Goal: Task Accomplishment & Management: Use online tool/utility

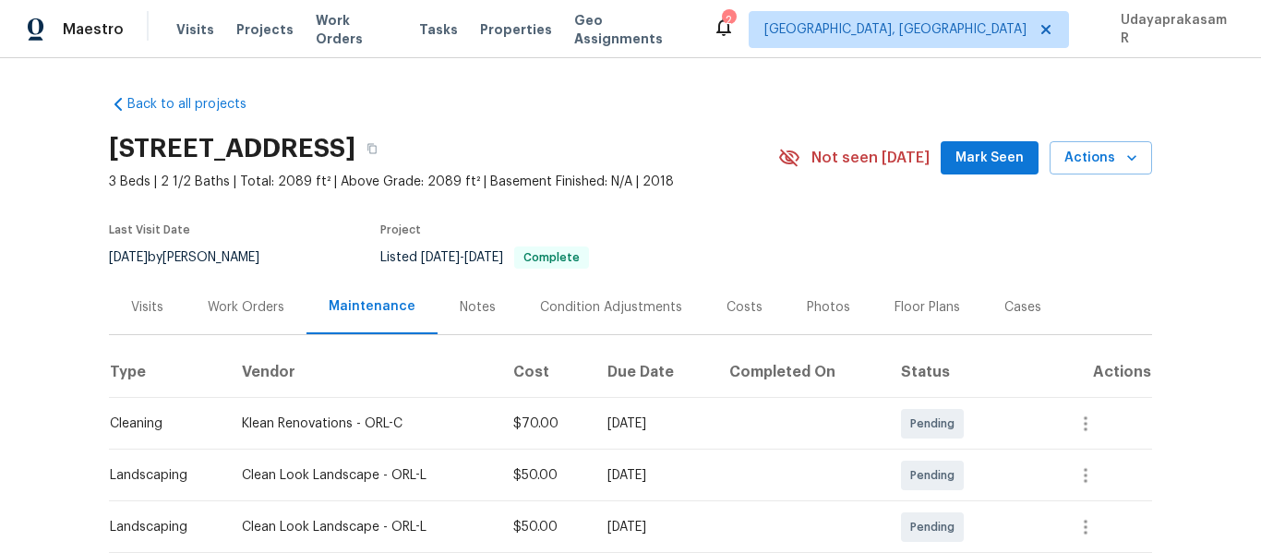
scroll to position [185, 0]
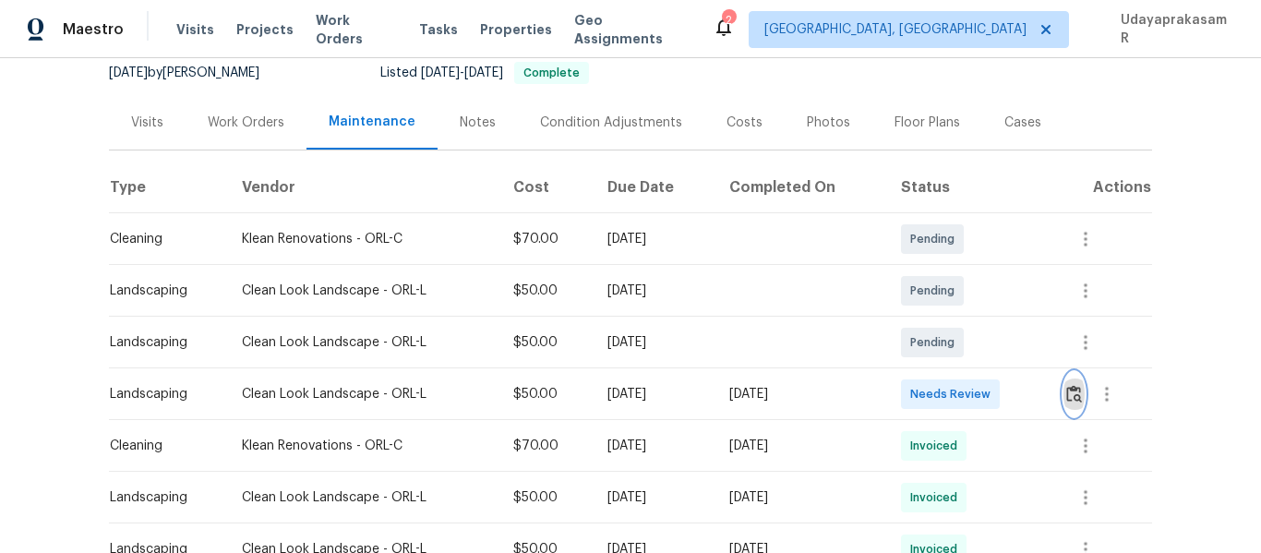
click at [1072, 402] on img "button" at bounding box center [1074, 394] width 16 height 18
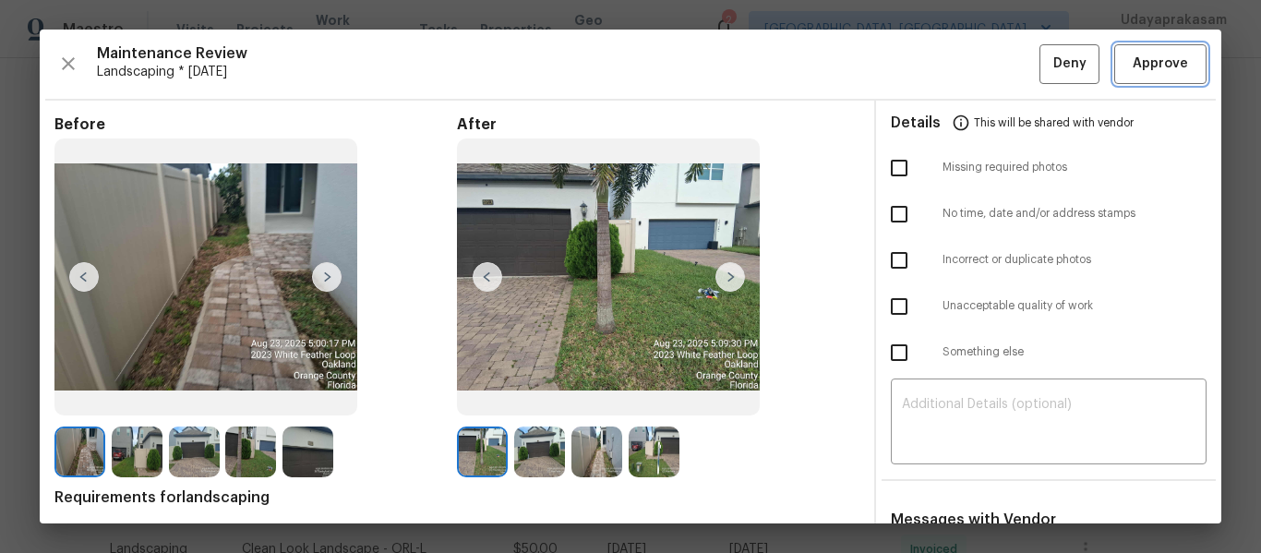
click at [1159, 56] on span "Approve" at bounding box center [1160, 64] width 55 height 23
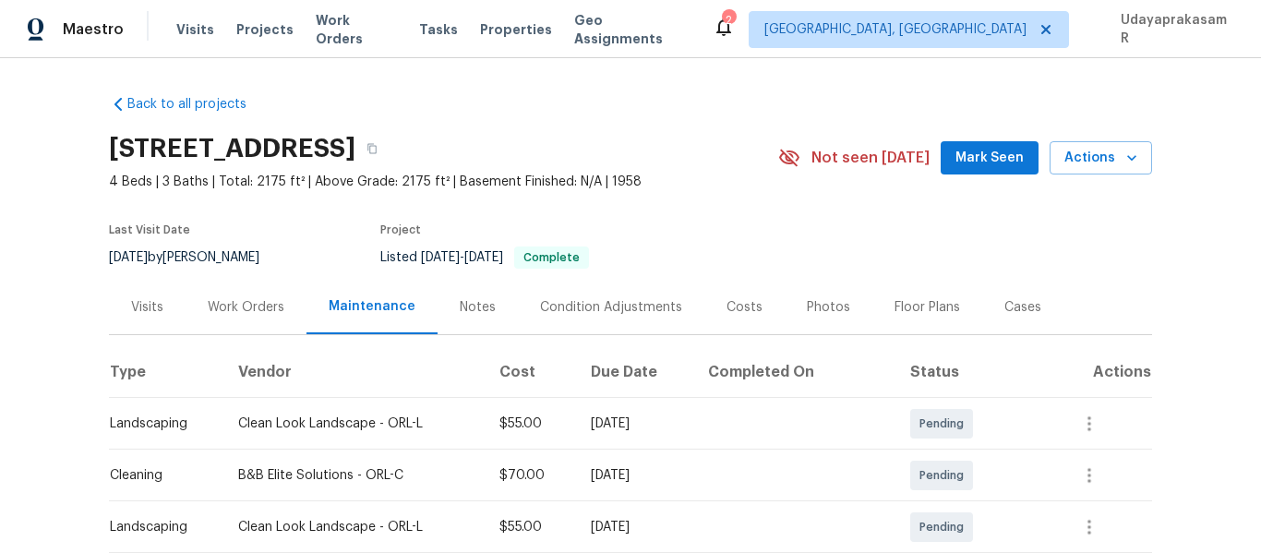
scroll to position [185, 0]
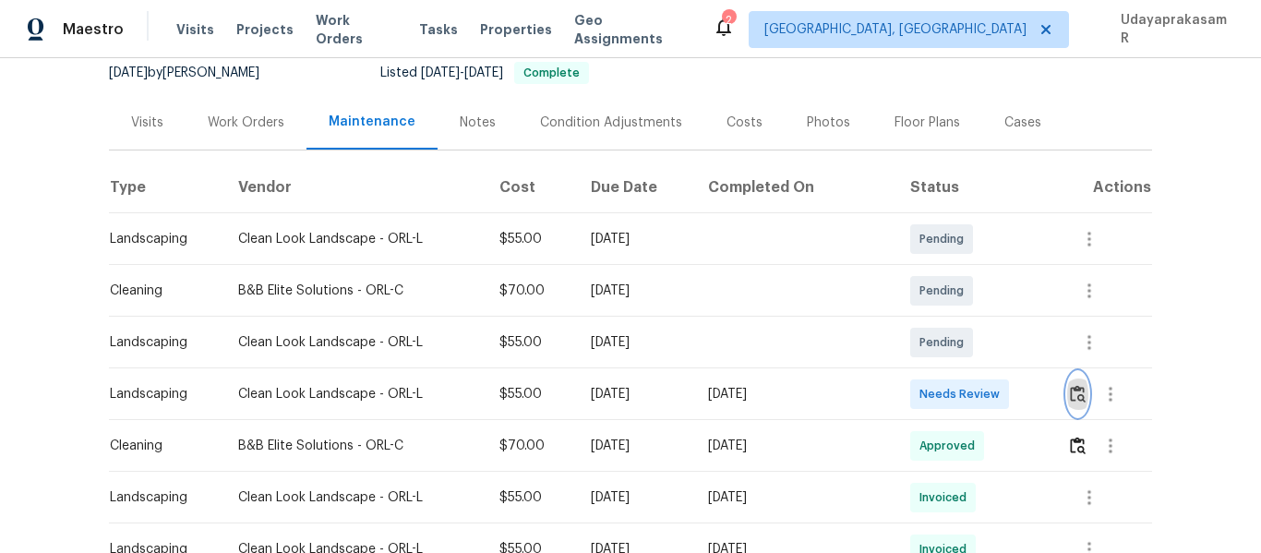
click at [1067, 397] on button "button" at bounding box center [1077, 394] width 21 height 44
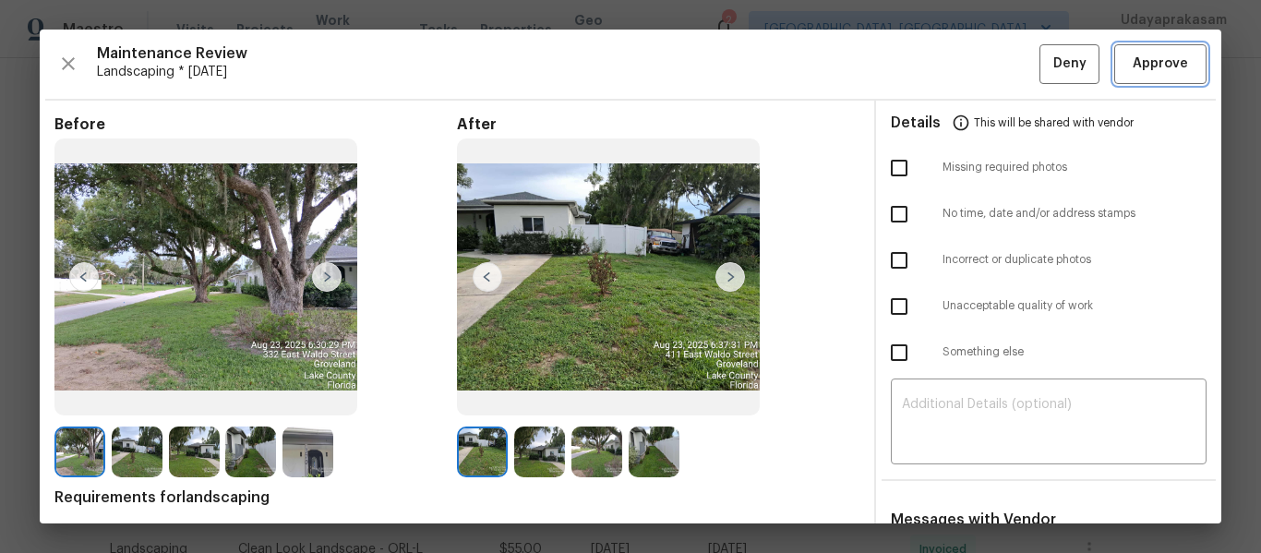
click at [1141, 61] on span "Approve" at bounding box center [1160, 64] width 55 height 23
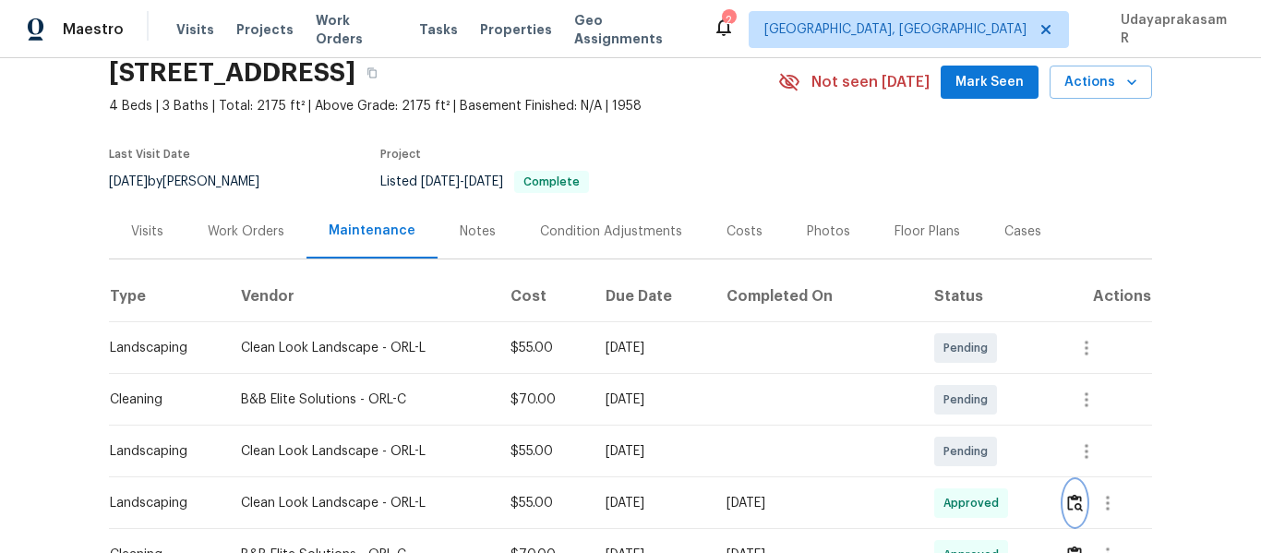
scroll to position [0, 0]
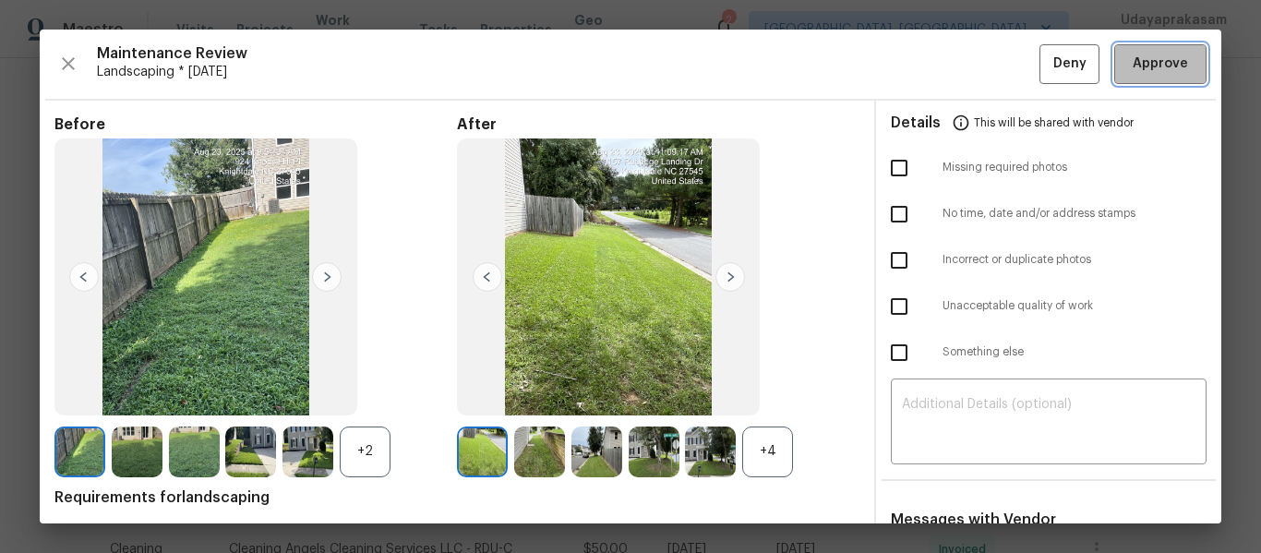
click at [1157, 68] on span "Approve" at bounding box center [1160, 64] width 55 height 23
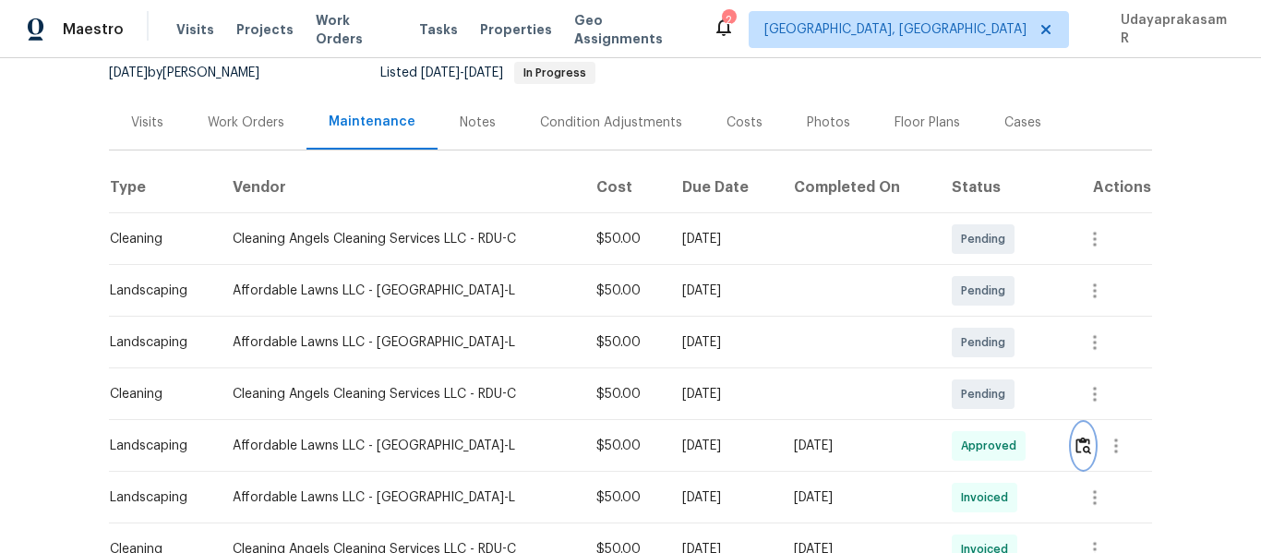
scroll to position [0, 0]
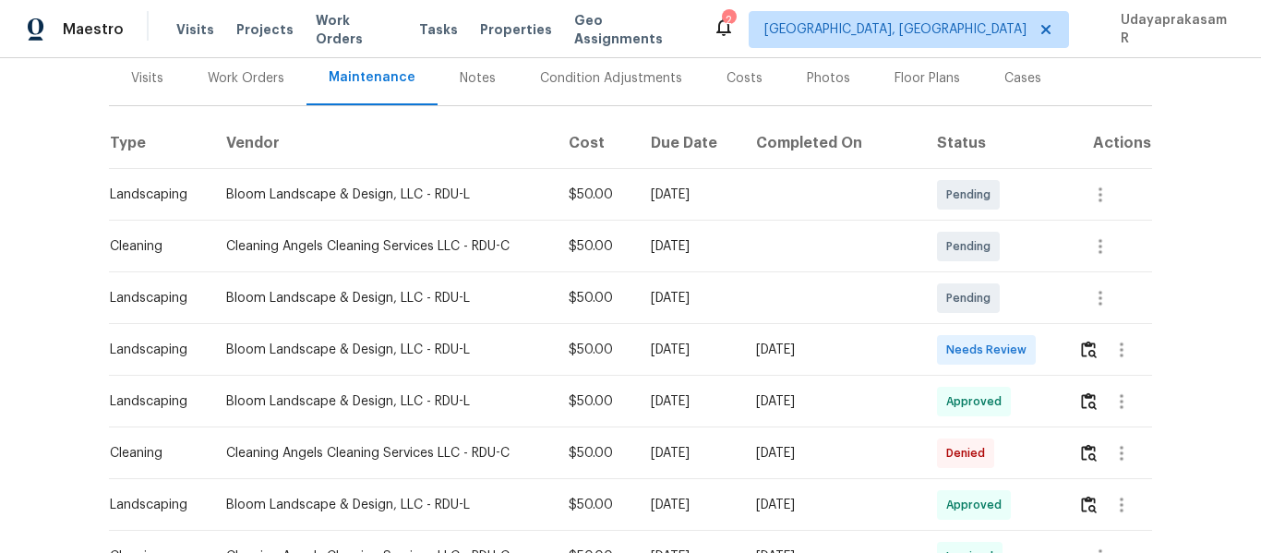
scroll to position [277, 0]
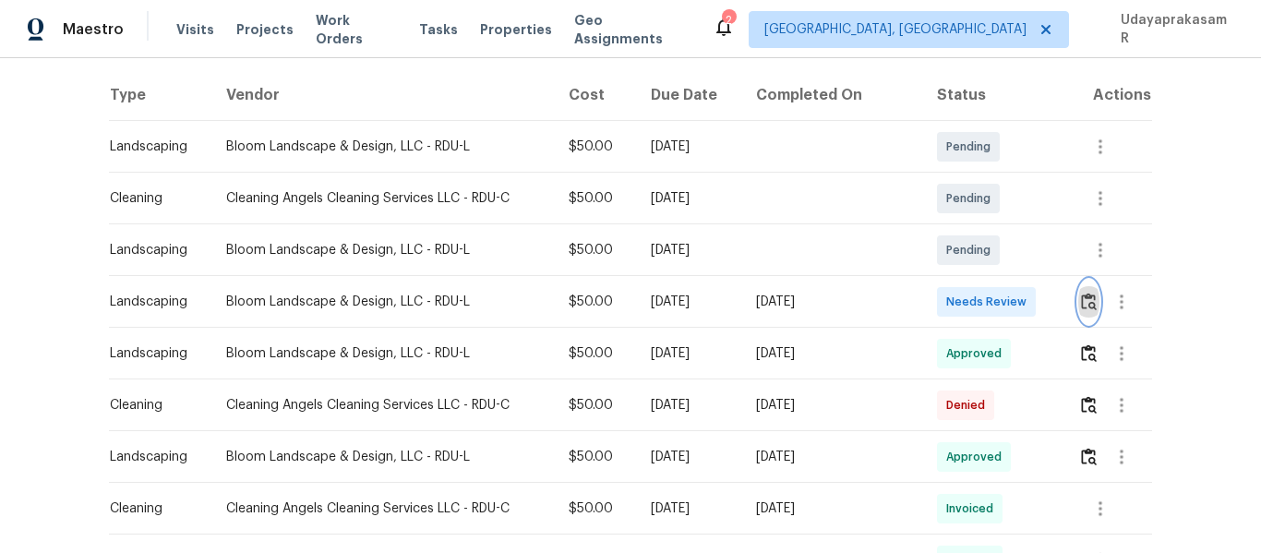
click at [1081, 306] on img "button" at bounding box center [1089, 302] width 16 height 18
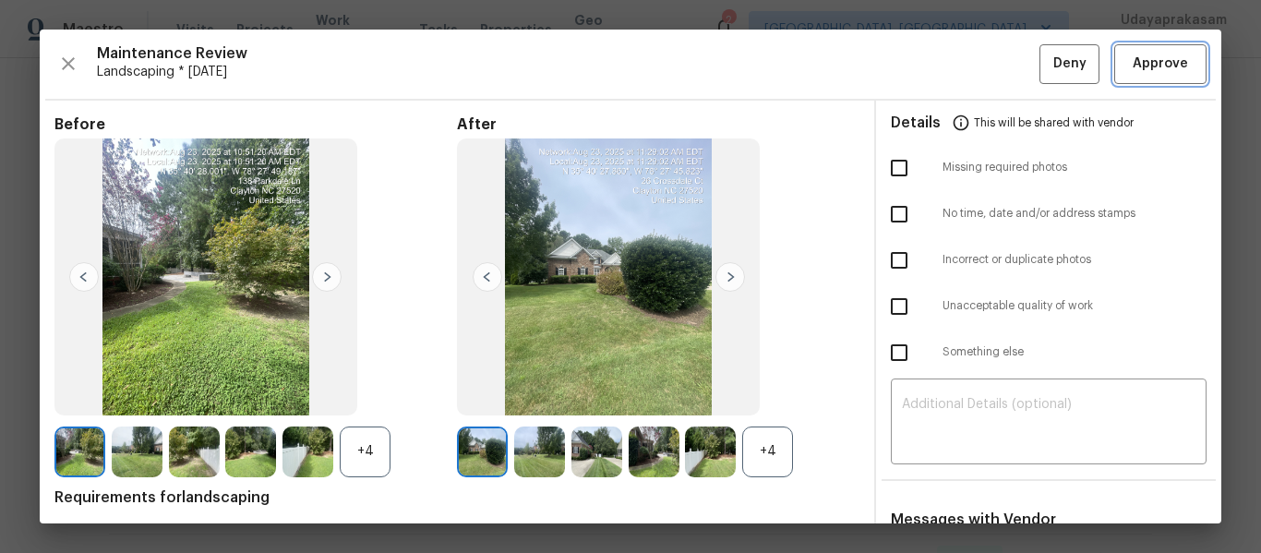
click at [1133, 70] on span "Approve" at bounding box center [1160, 64] width 55 height 23
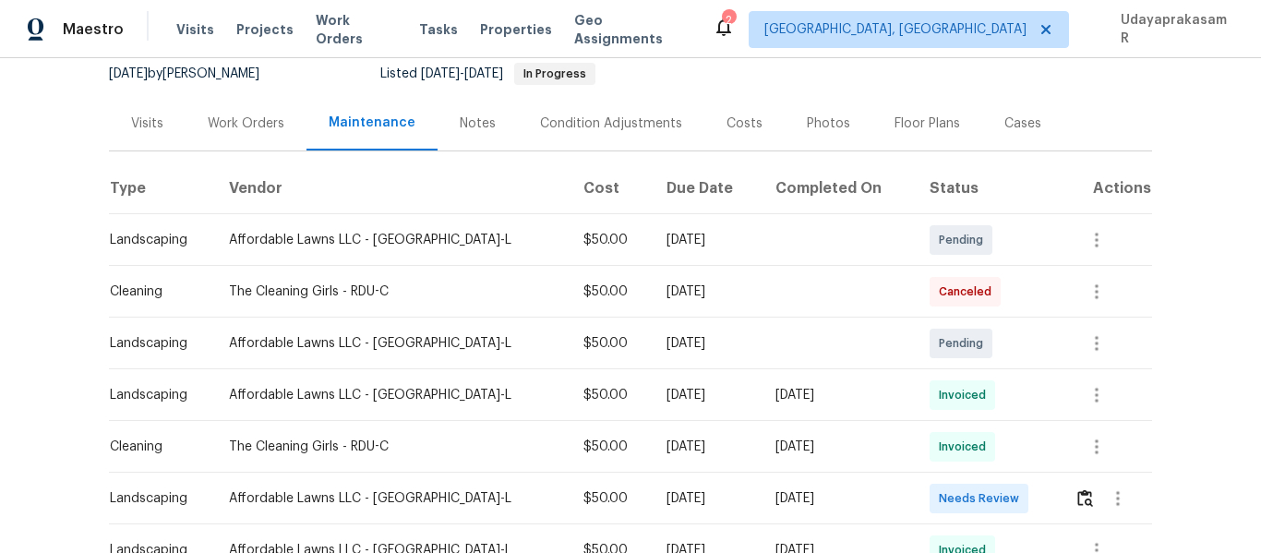
scroll to position [185, 0]
click at [1077, 501] on img "button" at bounding box center [1085, 497] width 16 height 18
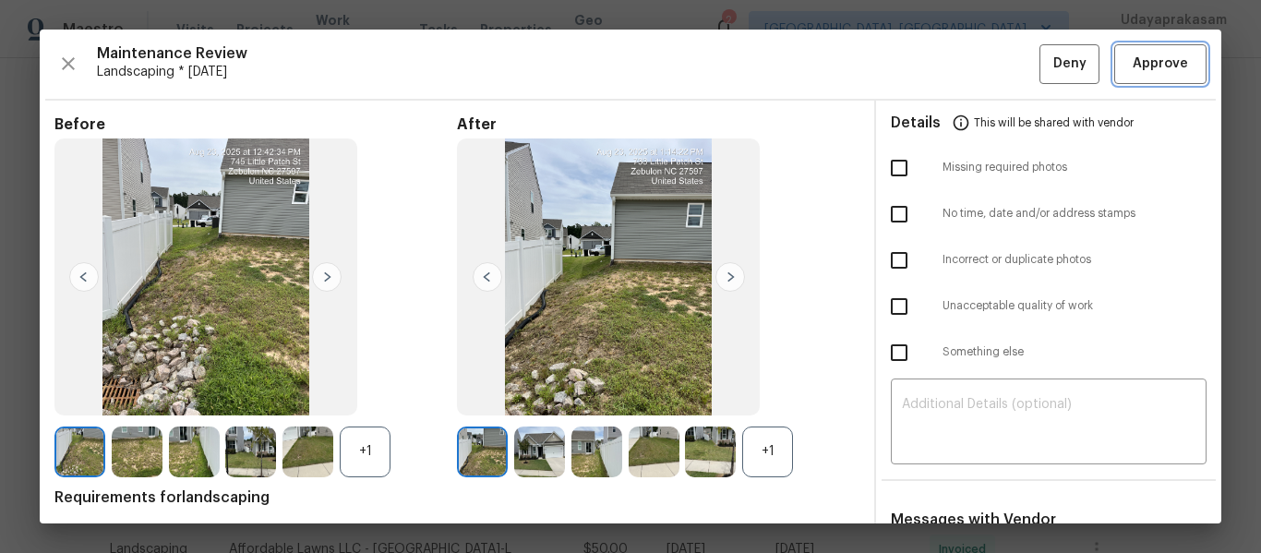
click at [1161, 63] on span "Approve" at bounding box center [1160, 64] width 55 height 23
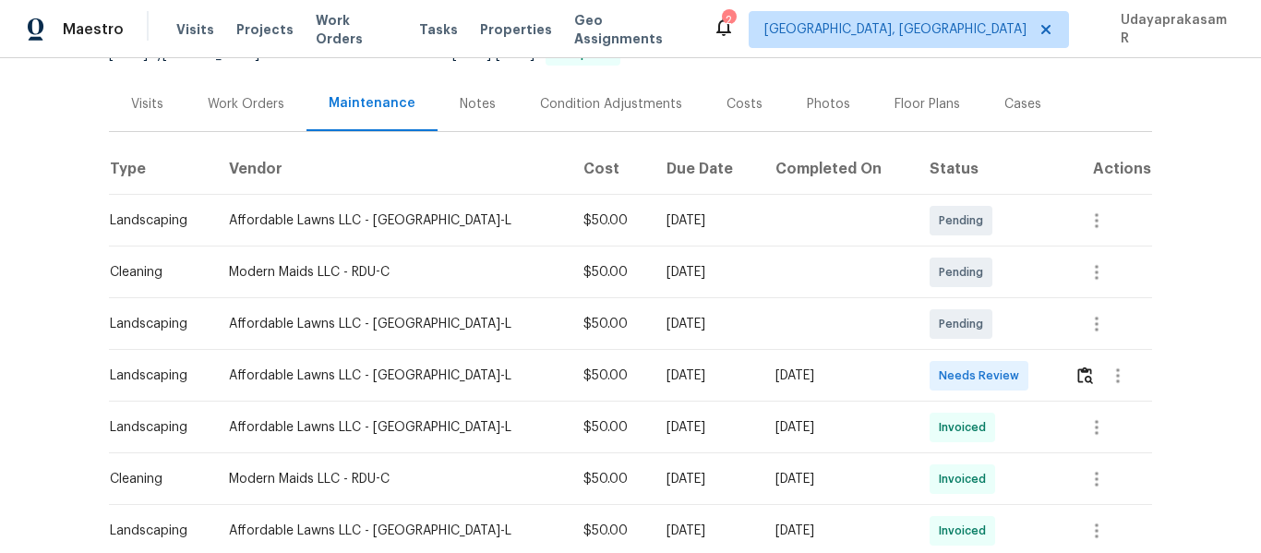
scroll to position [277, 0]
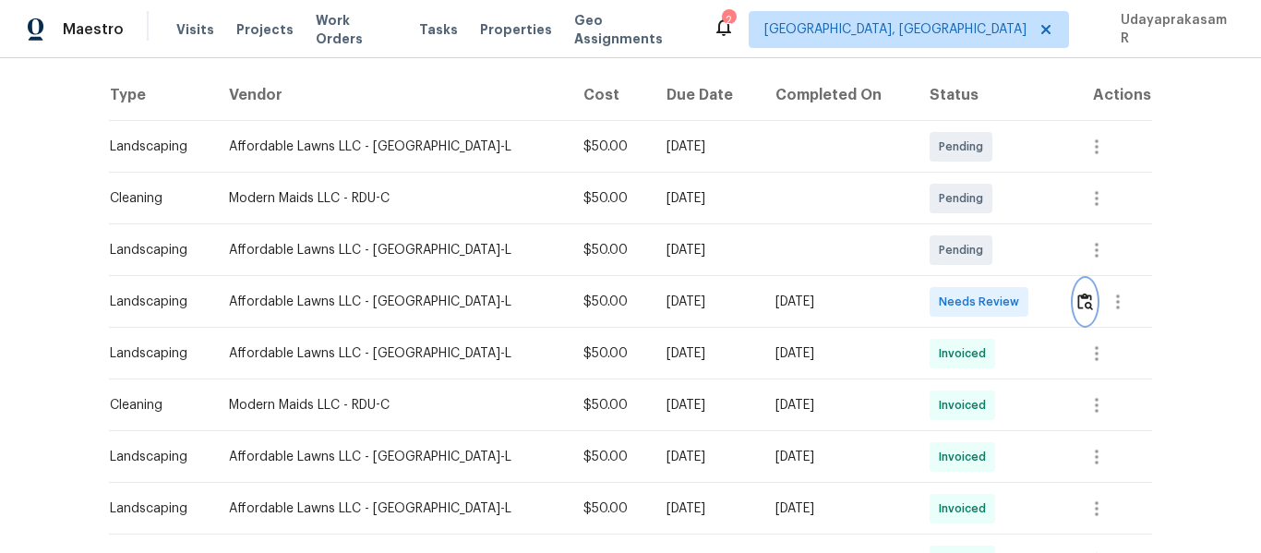
click at [1077, 299] on img "button" at bounding box center [1085, 302] width 16 height 18
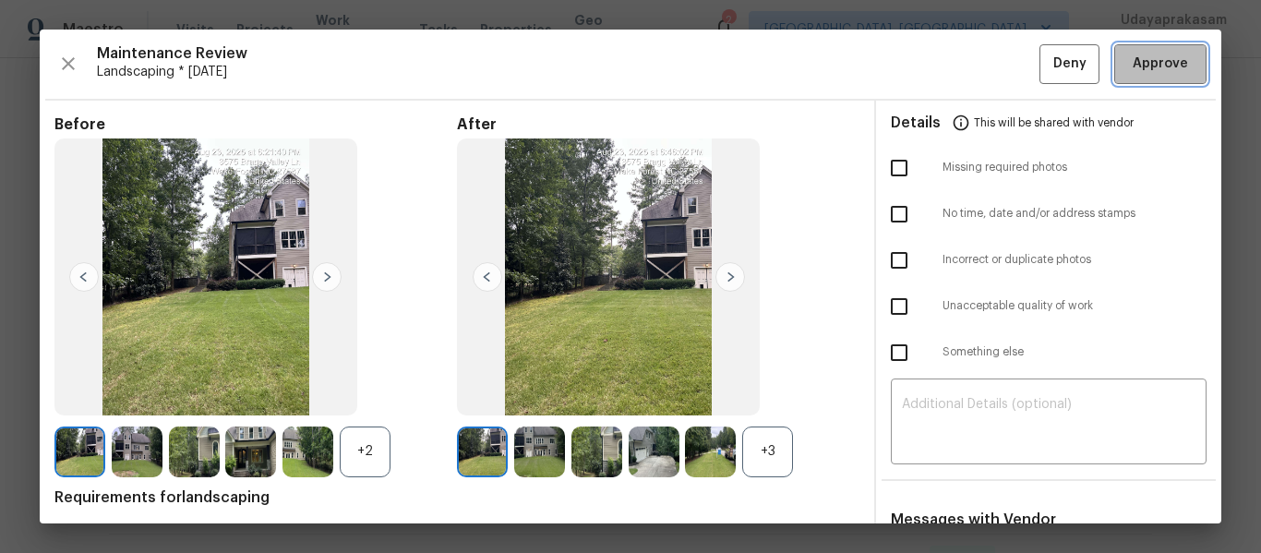
click at [1134, 53] on span "Approve" at bounding box center [1160, 64] width 55 height 23
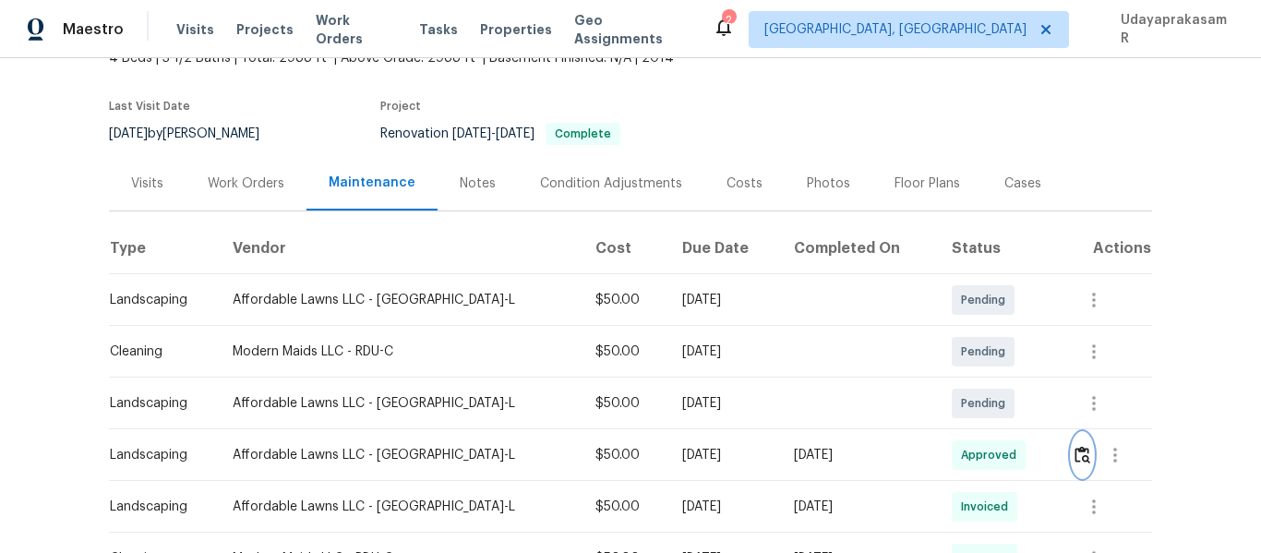
scroll to position [0, 0]
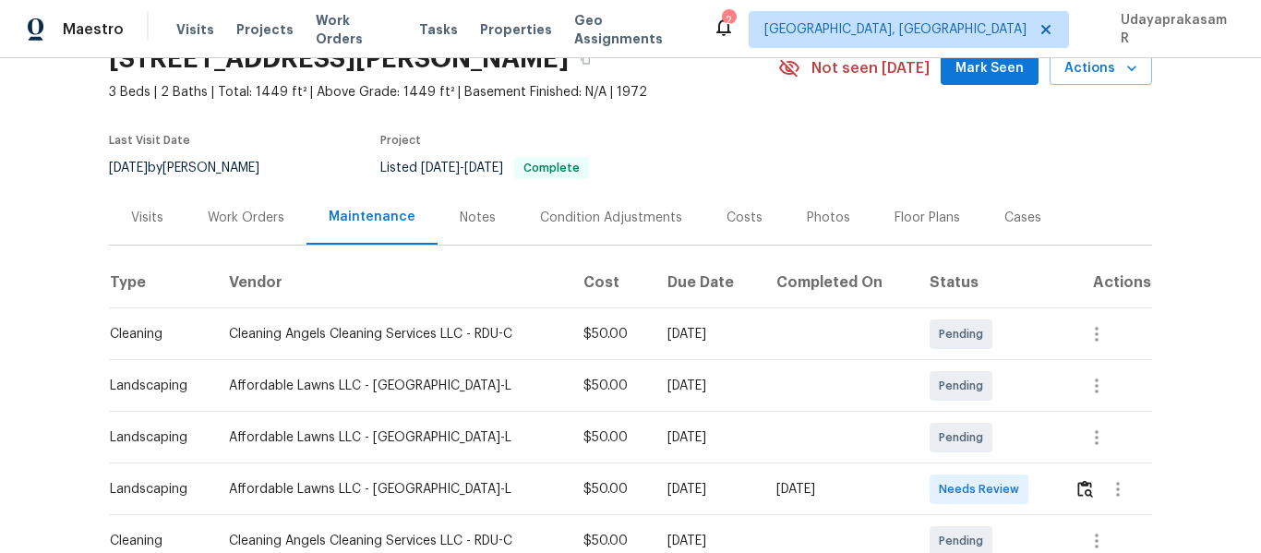
scroll to position [185, 0]
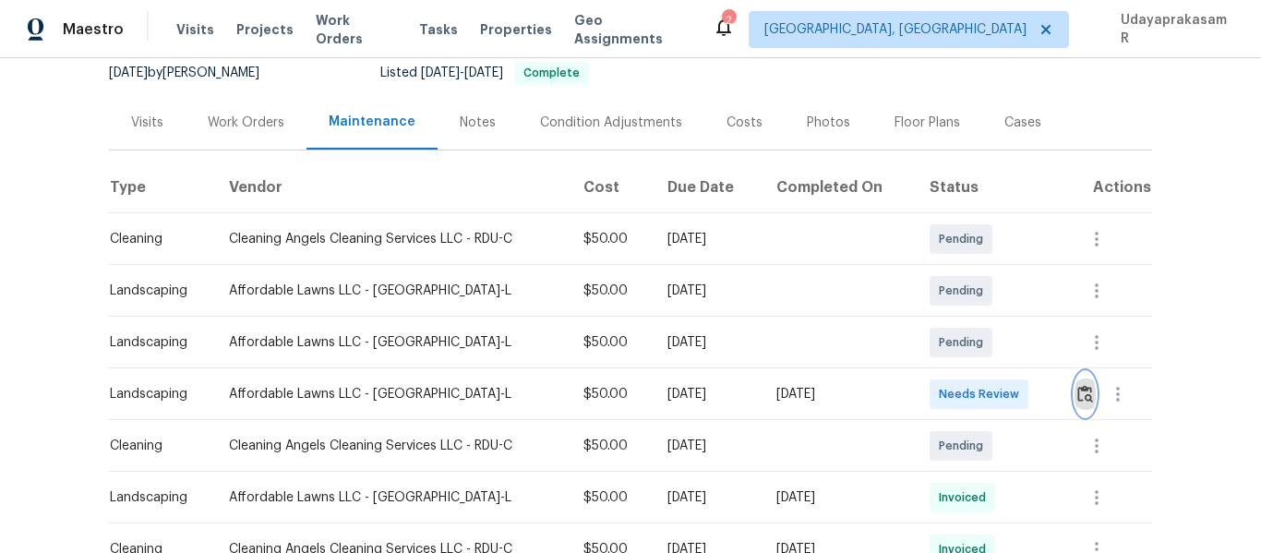
click at [1077, 388] on img "button" at bounding box center [1085, 394] width 16 height 18
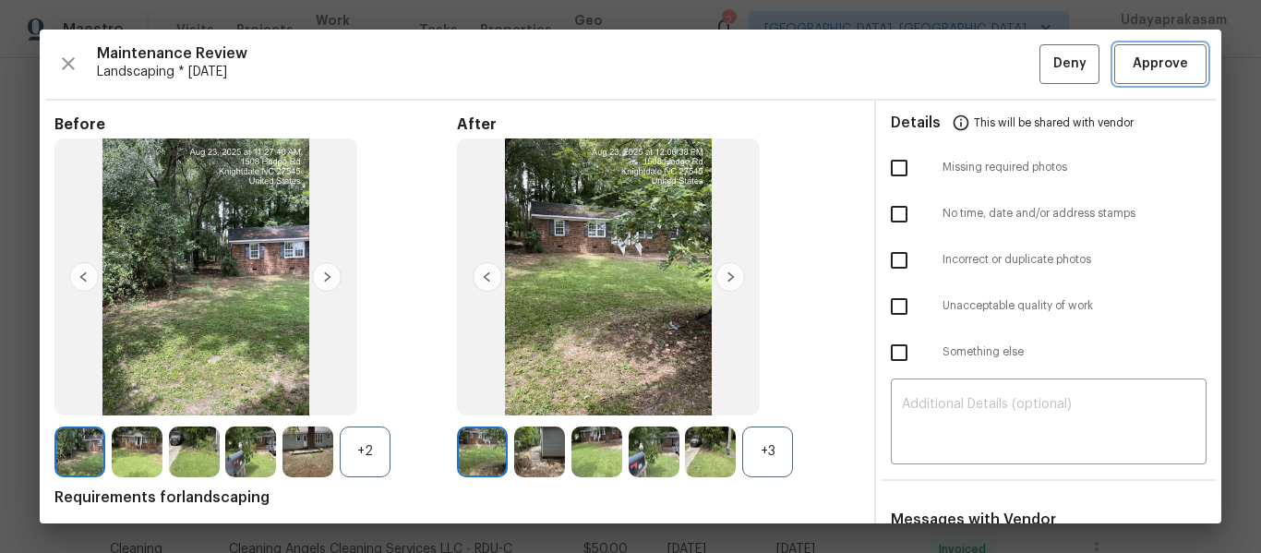
click at [1145, 65] on span "Approve" at bounding box center [1160, 64] width 55 height 23
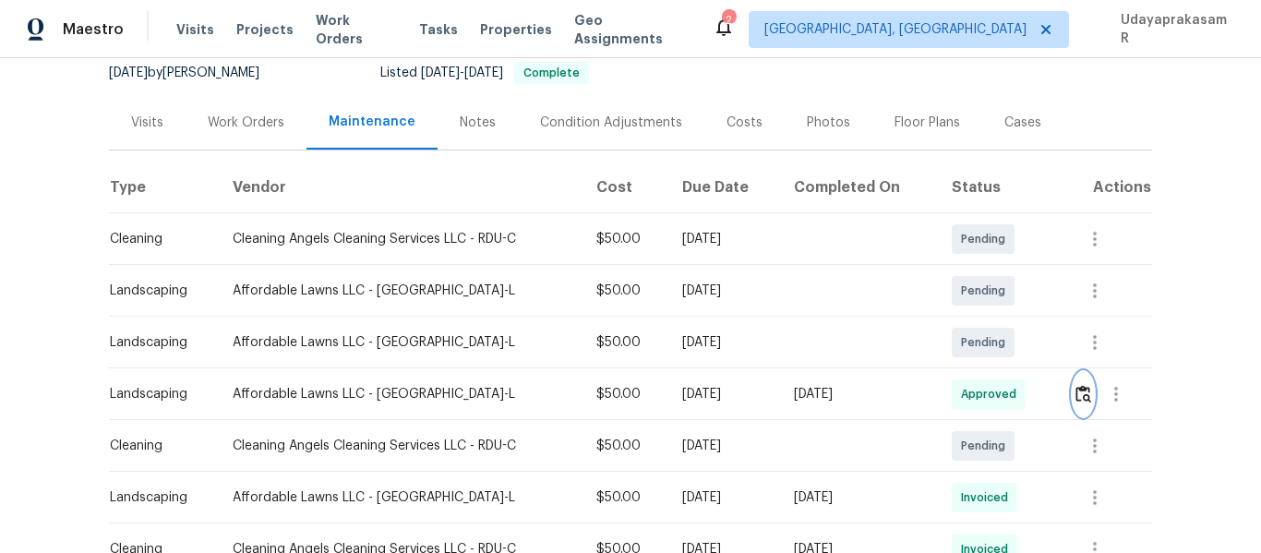
scroll to position [0, 0]
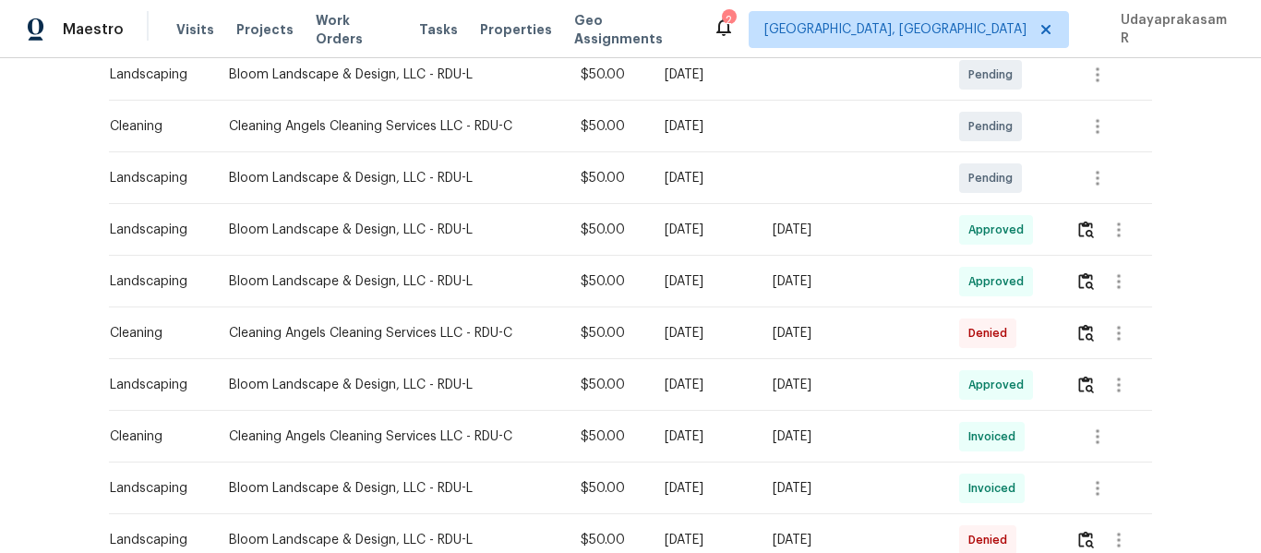
scroll to position [369, 0]
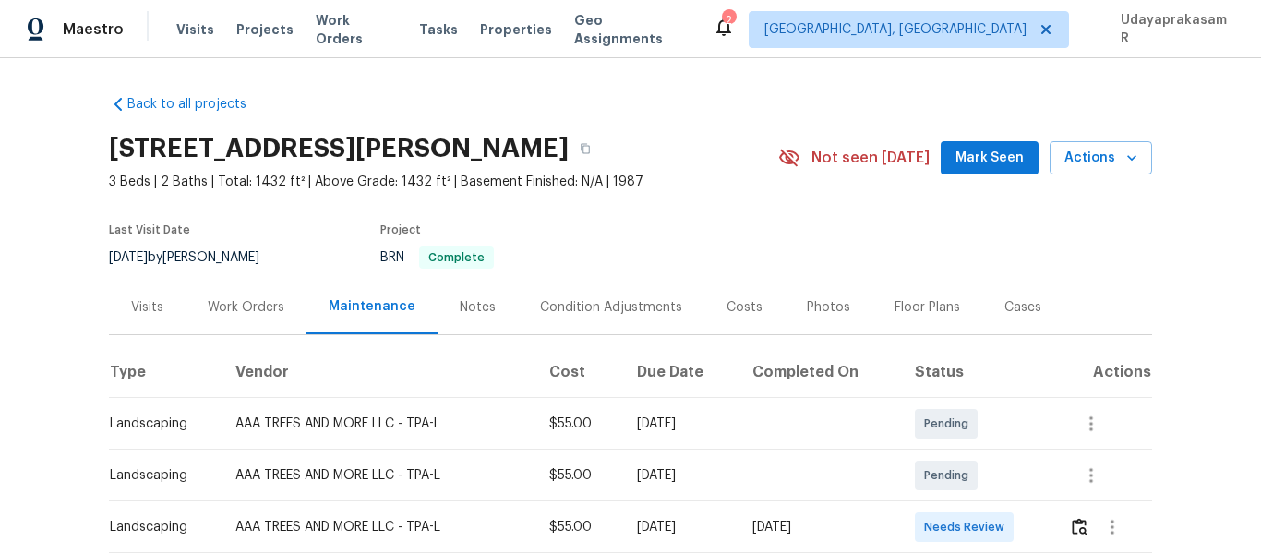
scroll to position [92, 0]
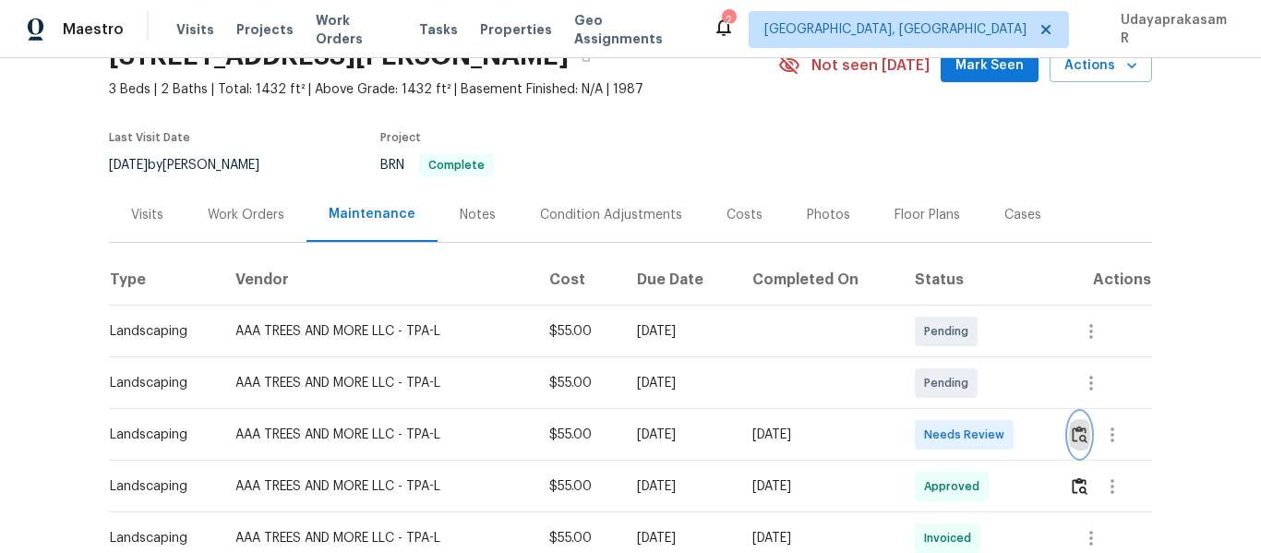
click at [1075, 432] on img "button" at bounding box center [1080, 435] width 16 height 18
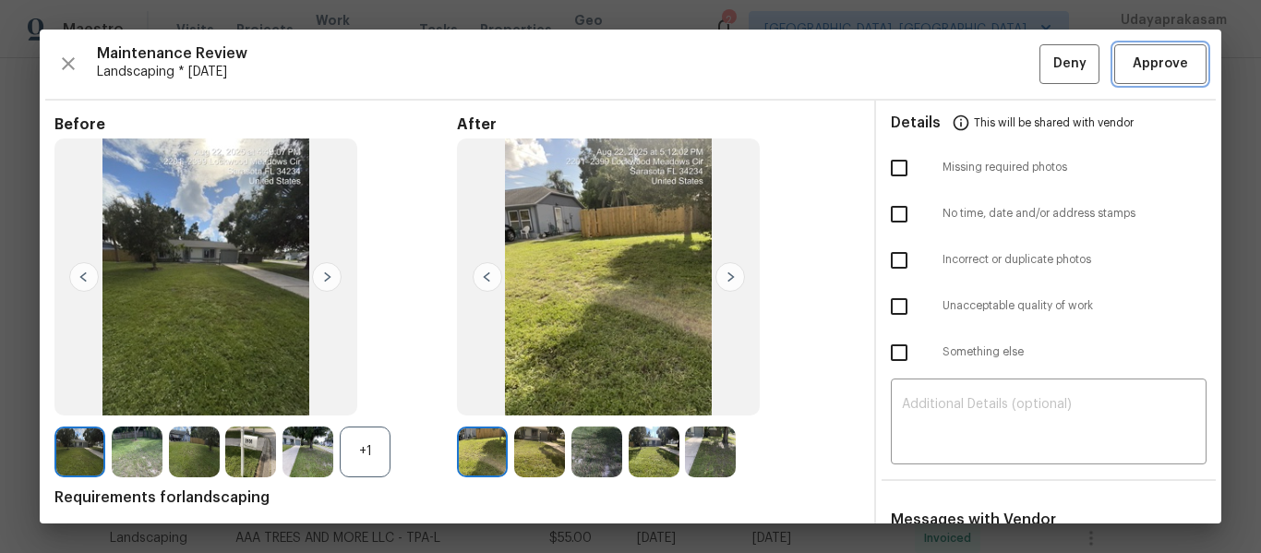
click at [1133, 66] on span "Approve" at bounding box center [1160, 64] width 55 height 23
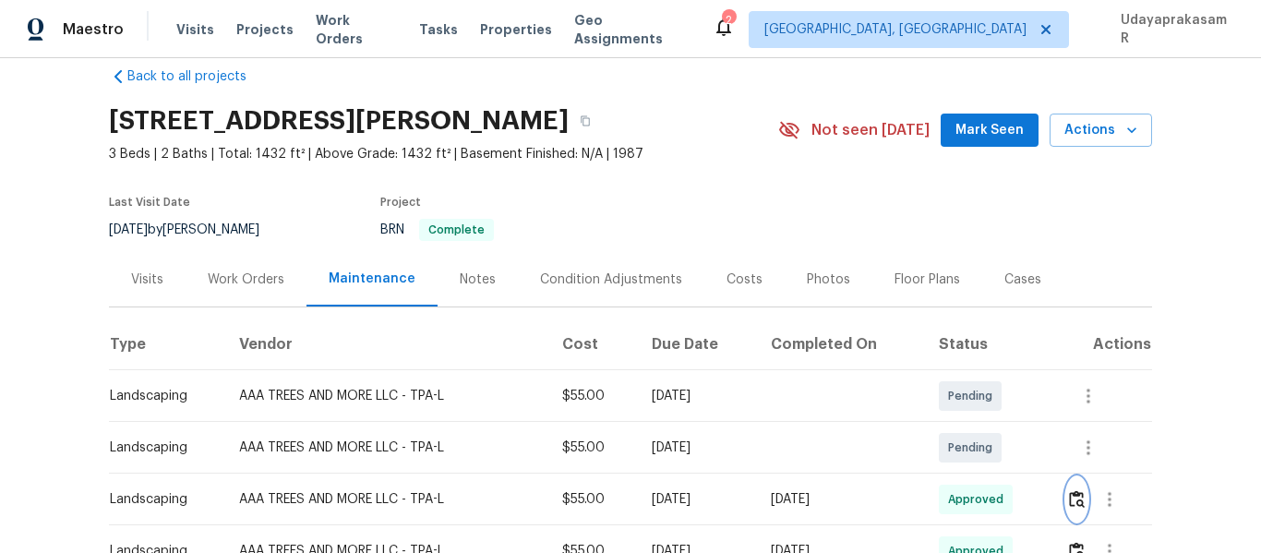
scroll to position [0, 0]
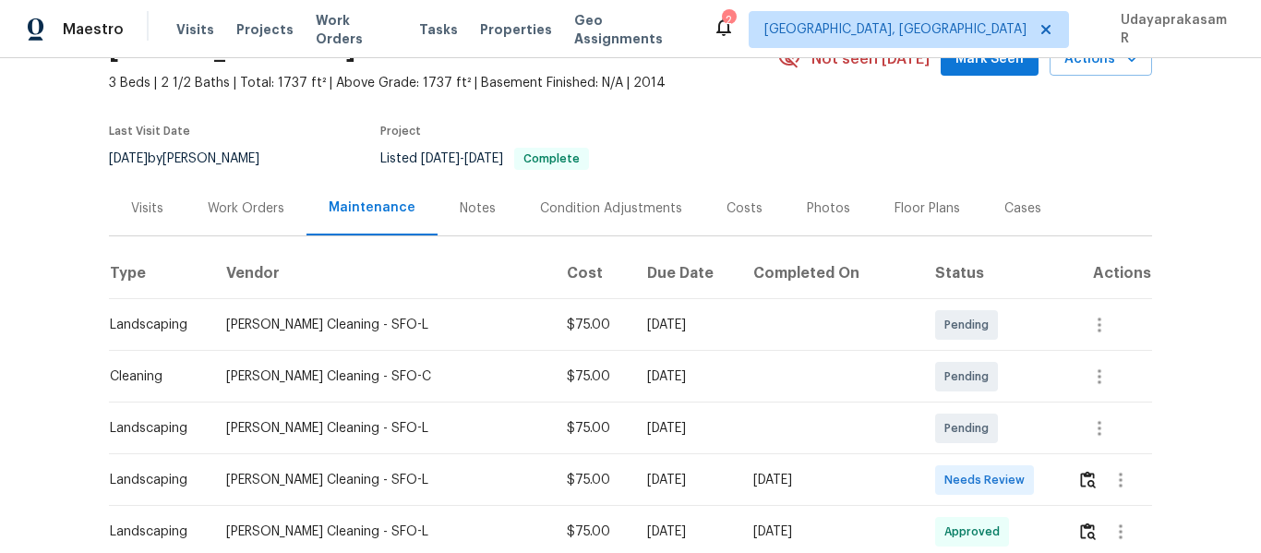
scroll to position [277, 0]
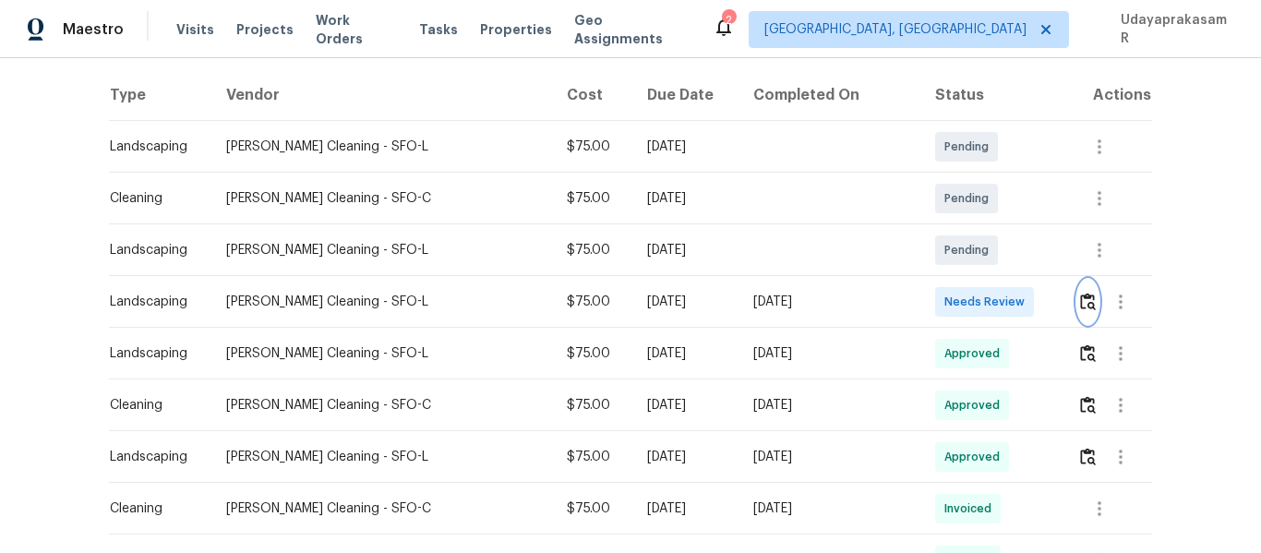
click at [1077, 316] on button "button" at bounding box center [1087, 302] width 21 height 44
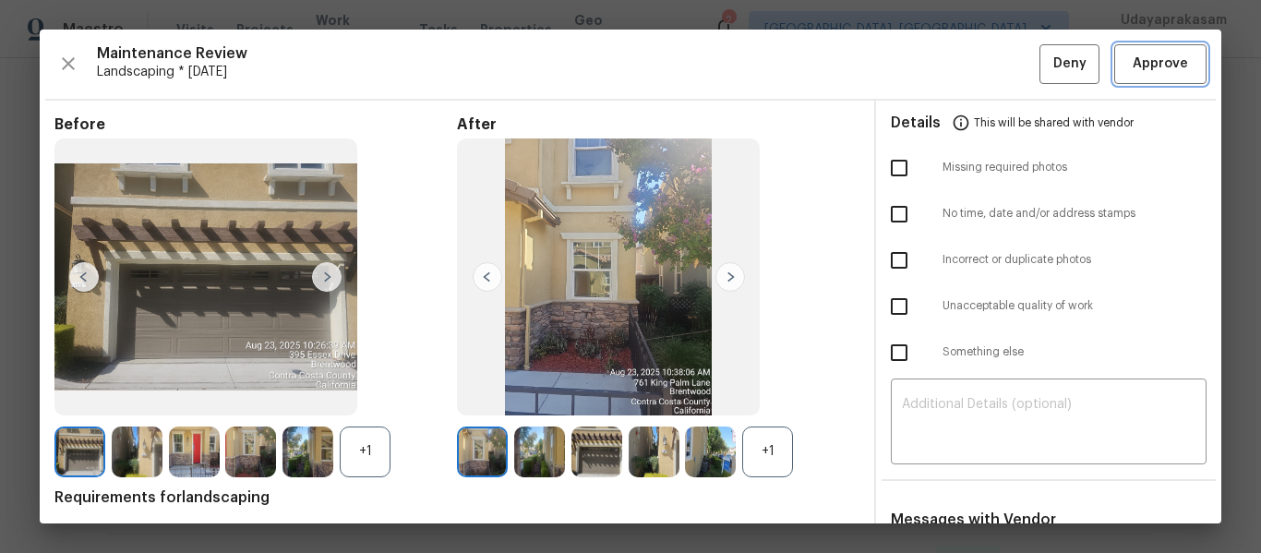
click at [1133, 74] on span "Approve" at bounding box center [1160, 64] width 55 height 23
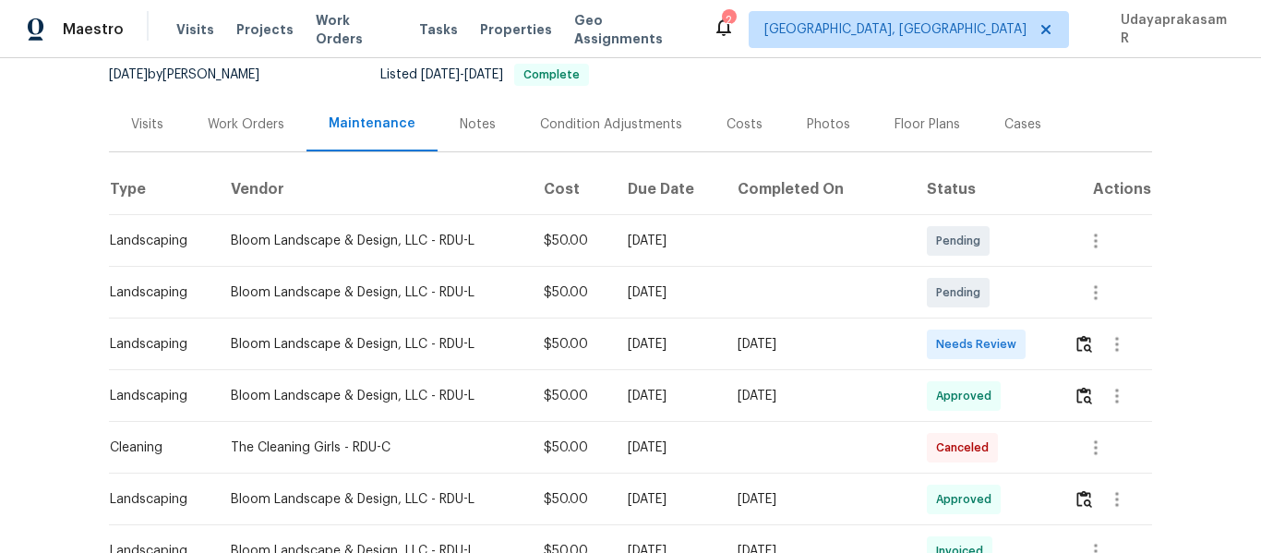
scroll to position [185, 0]
click at [1076, 345] on img "button" at bounding box center [1084, 342] width 16 height 18
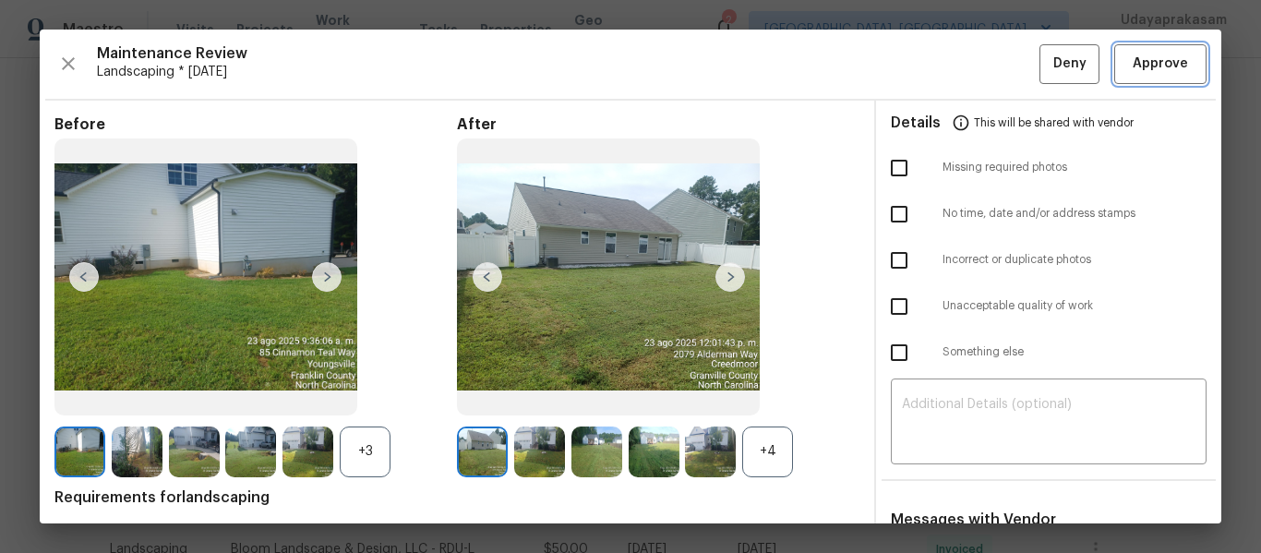
click at [1179, 63] on button "Approve" at bounding box center [1160, 64] width 92 height 40
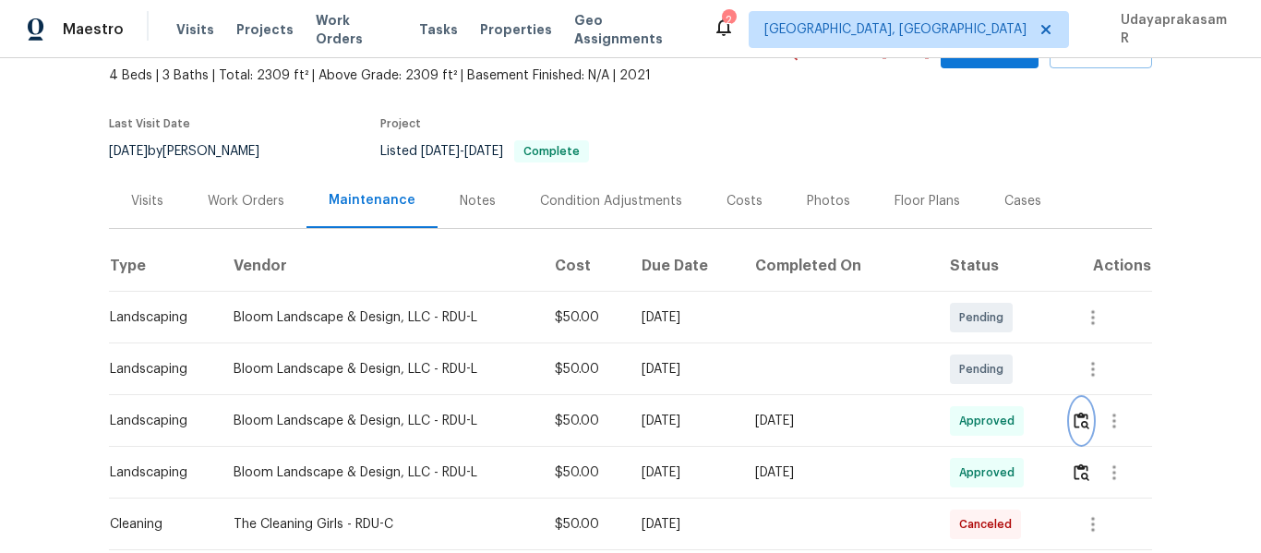
scroll to position [0, 0]
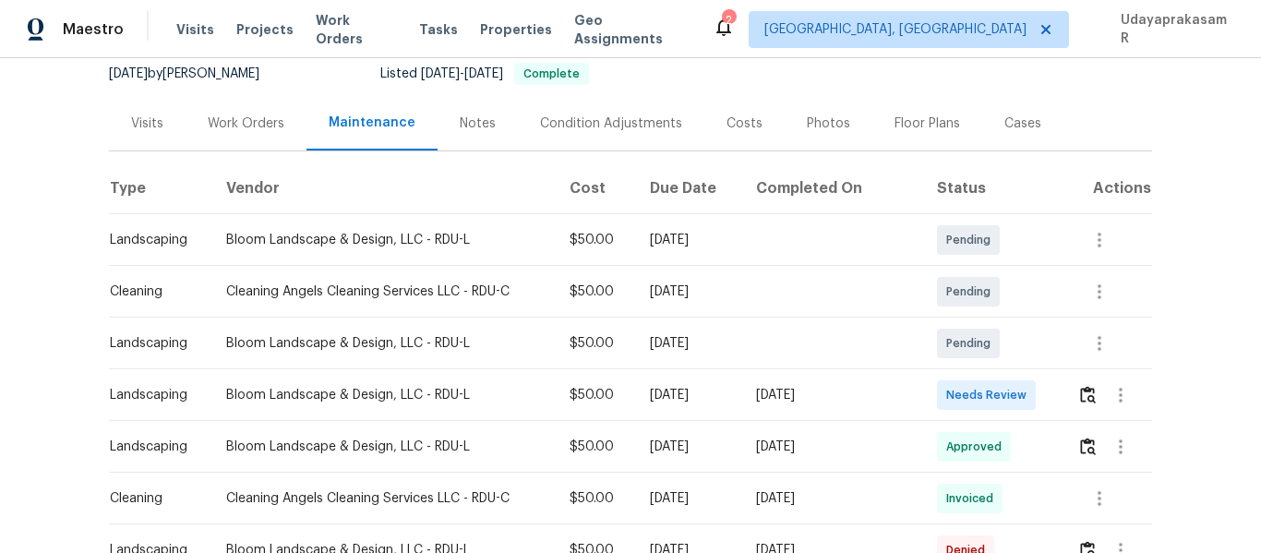
scroll to position [185, 0]
click at [1080, 398] on img "button" at bounding box center [1088, 394] width 16 height 18
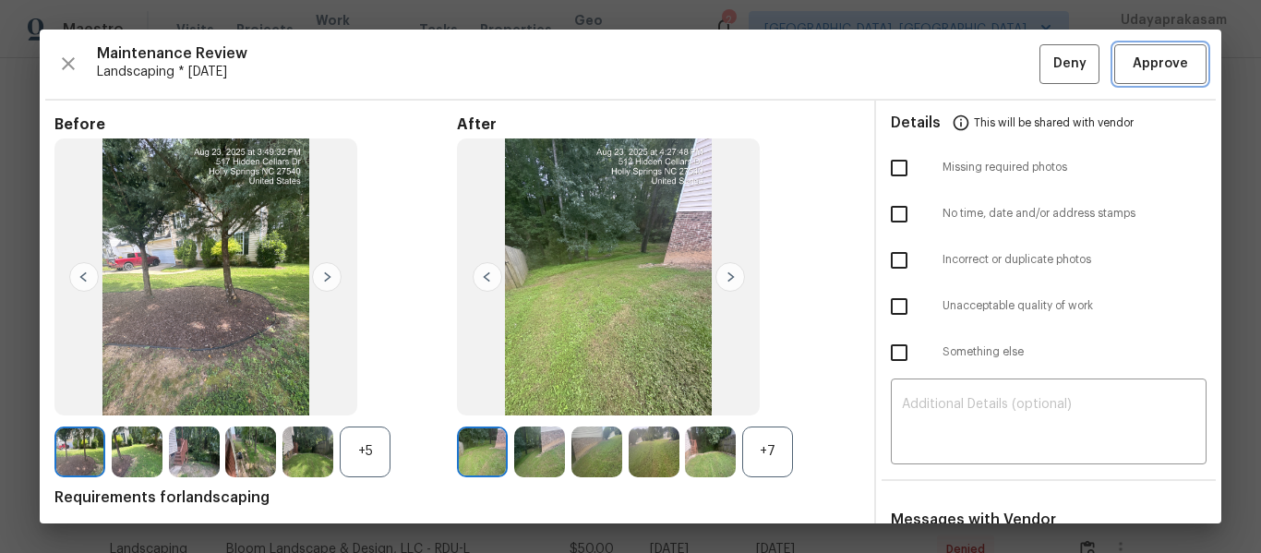
click at [1142, 79] on button "Approve" at bounding box center [1160, 64] width 92 height 40
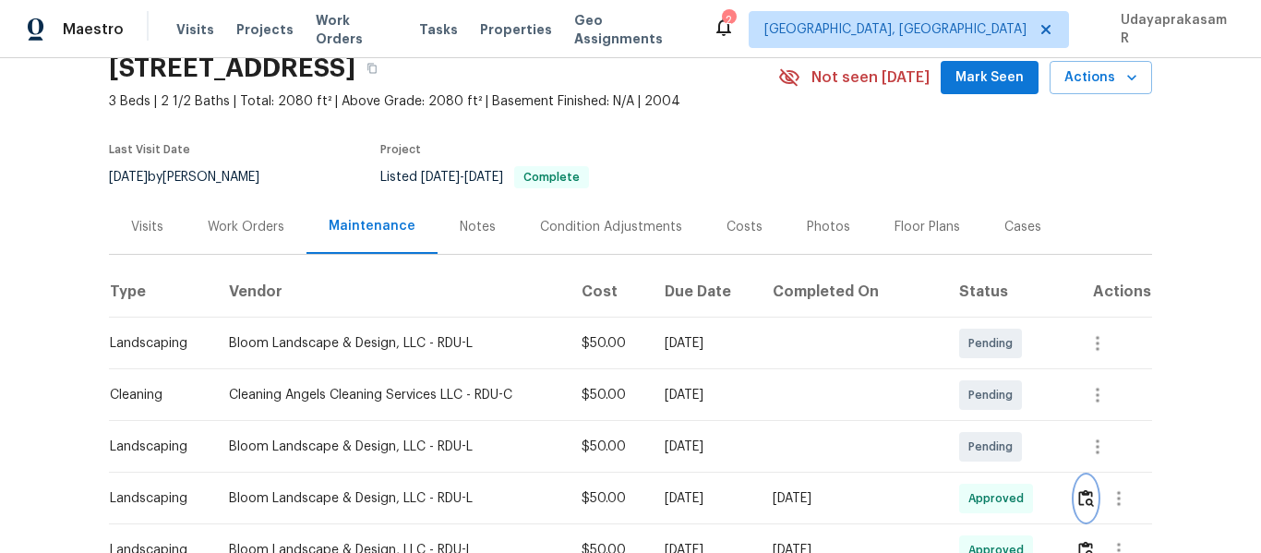
scroll to position [0, 0]
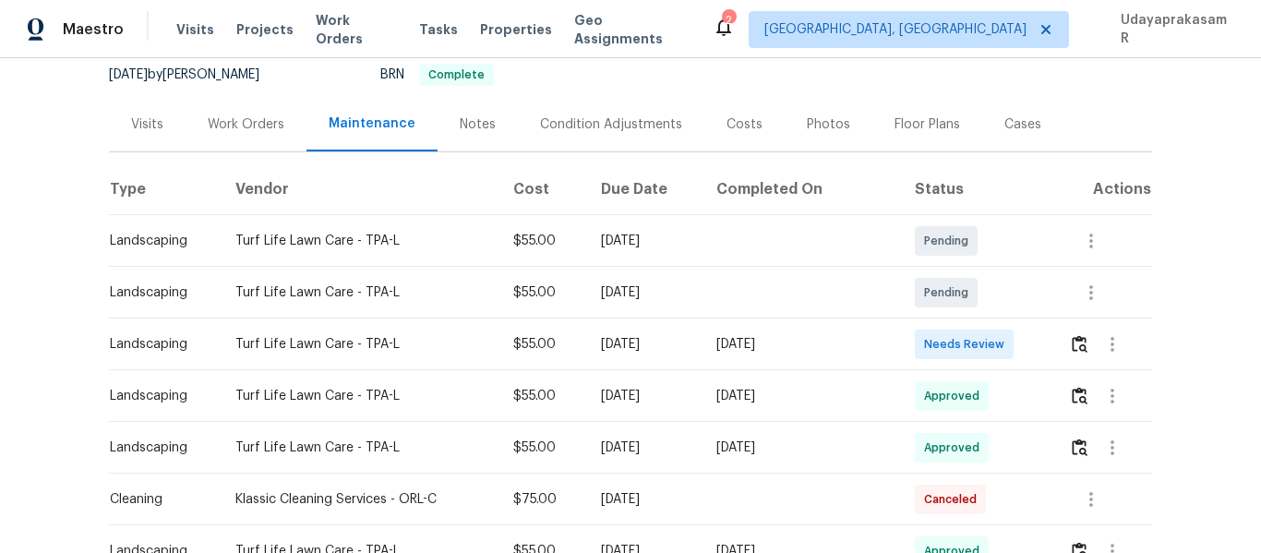
scroll to position [185, 0]
click at [1072, 343] on img "button" at bounding box center [1080, 342] width 16 height 18
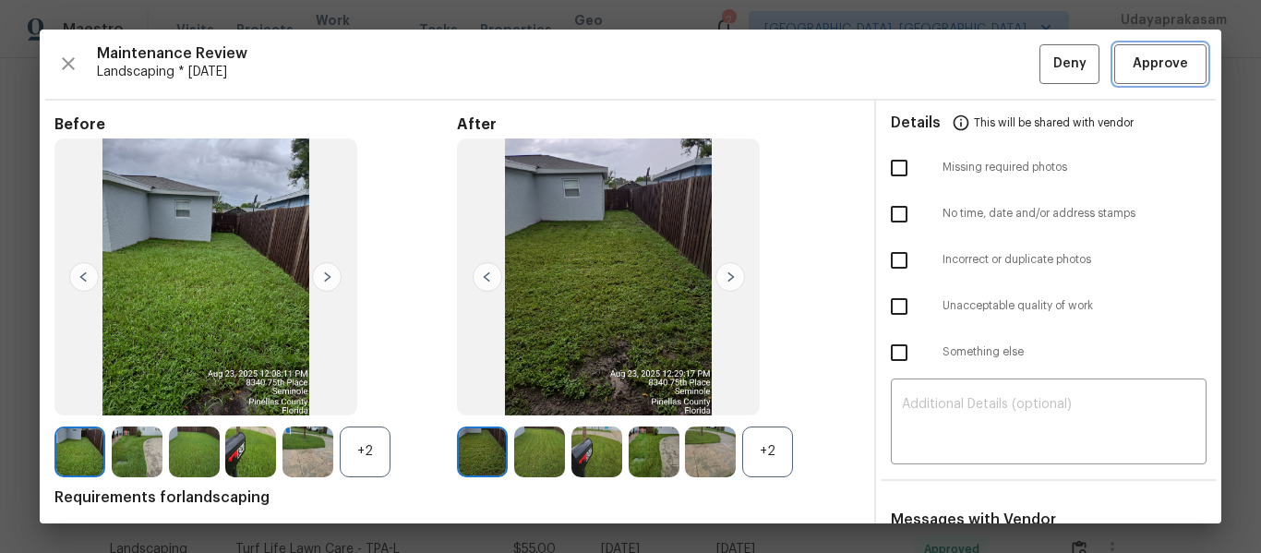
click at [1158, 68] on span "Approve" at bounding box center [1160, 64] width 55 height 23
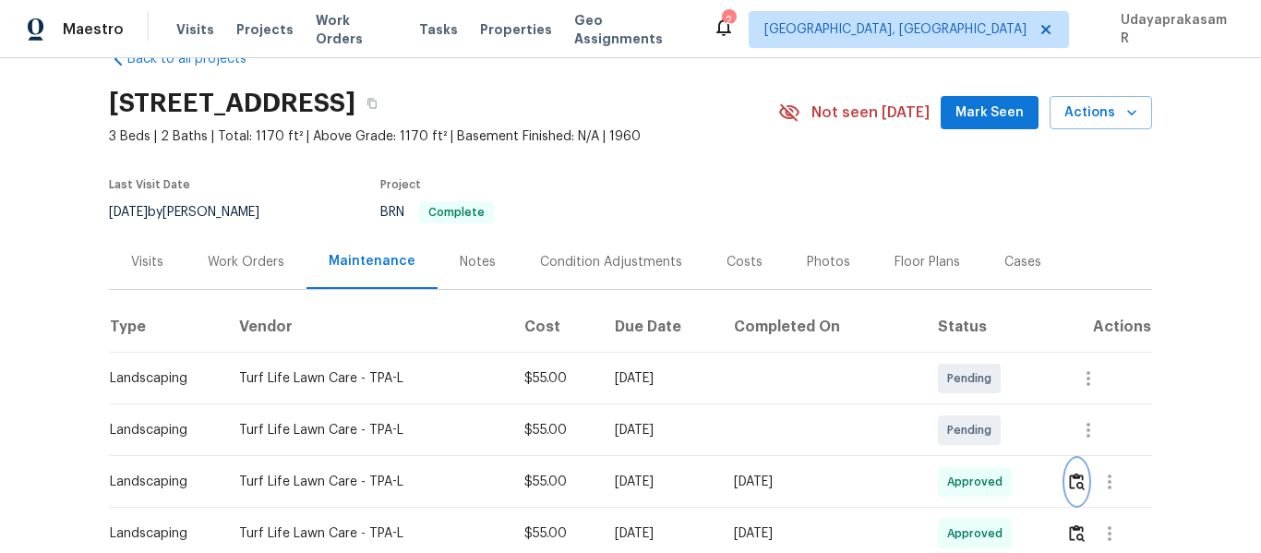
scroll to position [0, 0]
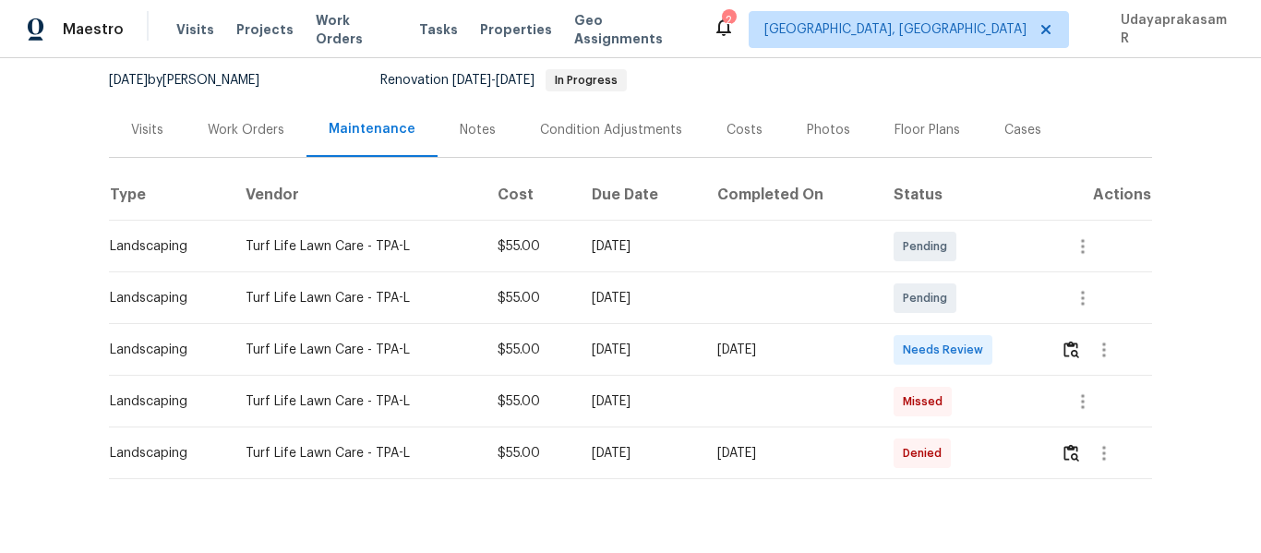
scroll to position [185, 0]
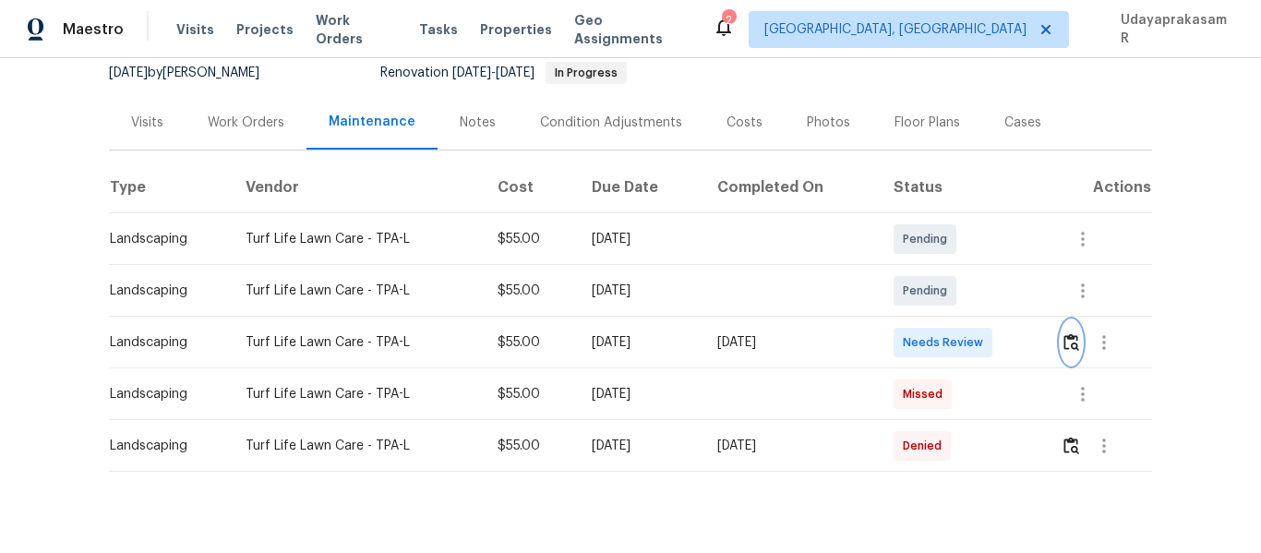
click at [1063, 342] on img "button" at bounding box center [1071, 342] width 16 height 18
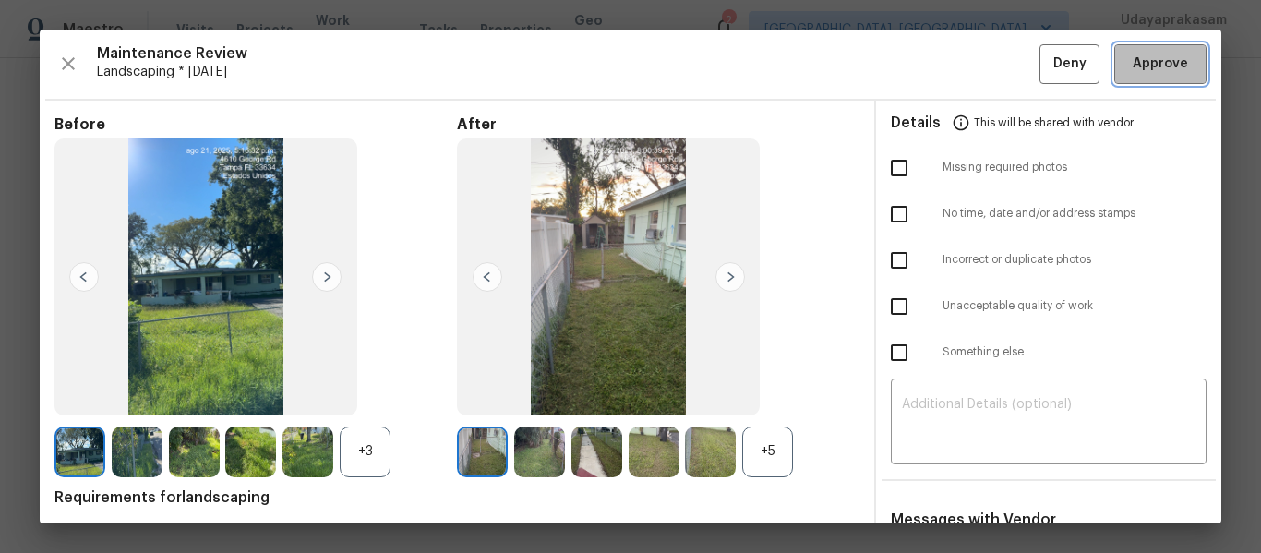
click at [1133, 49] on button "Approve" at bounding box center [1160, 64] width 92 height 40
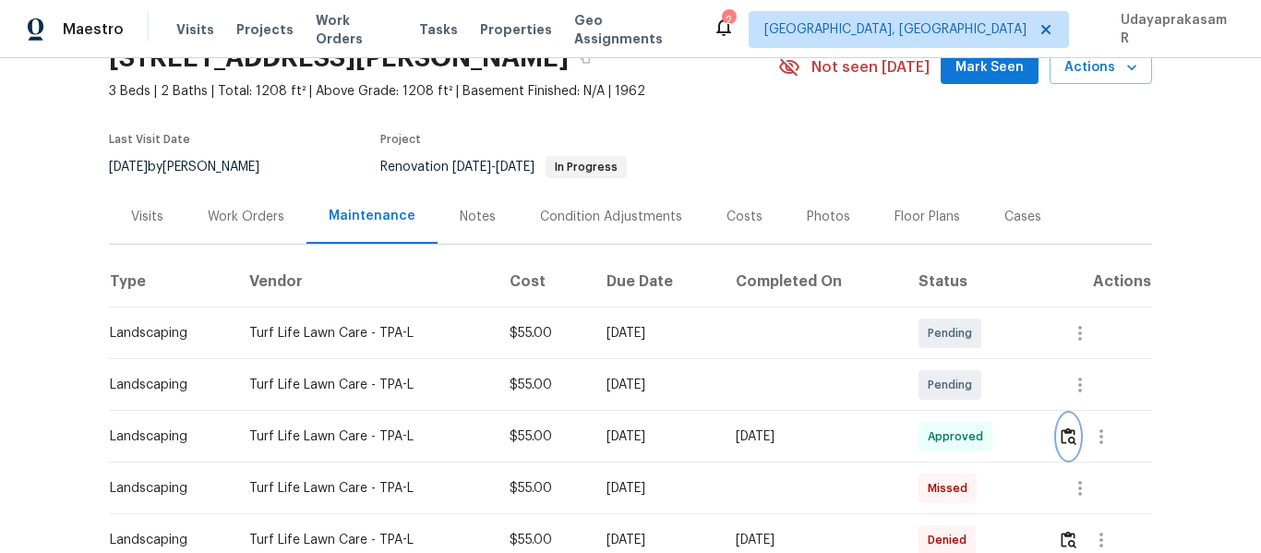
scroll to position [0, 0]
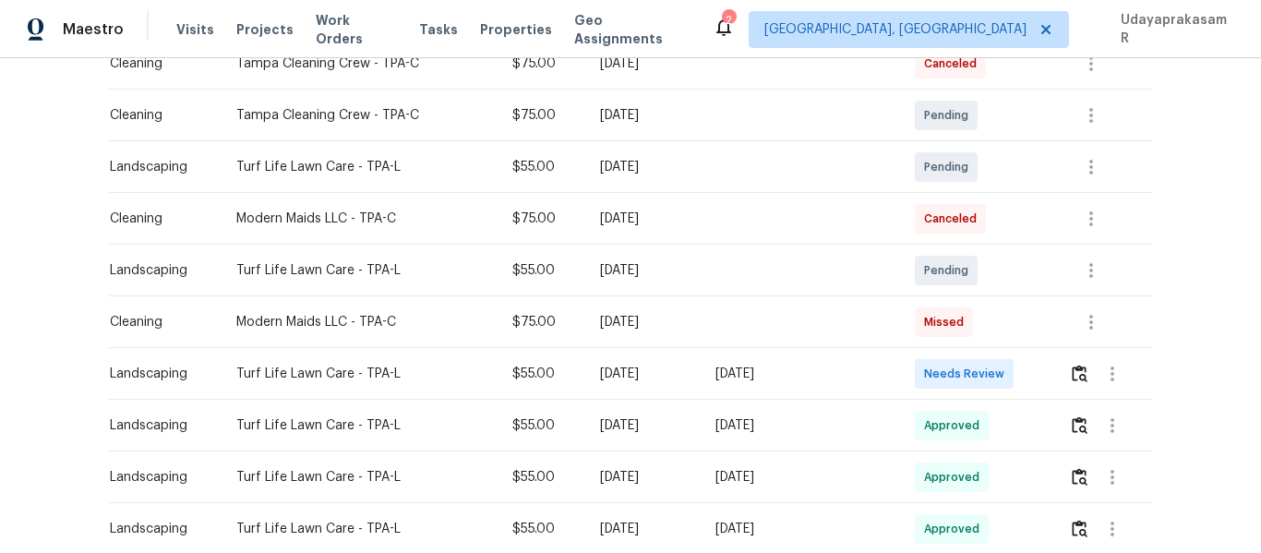
scroll to position [369, 0]
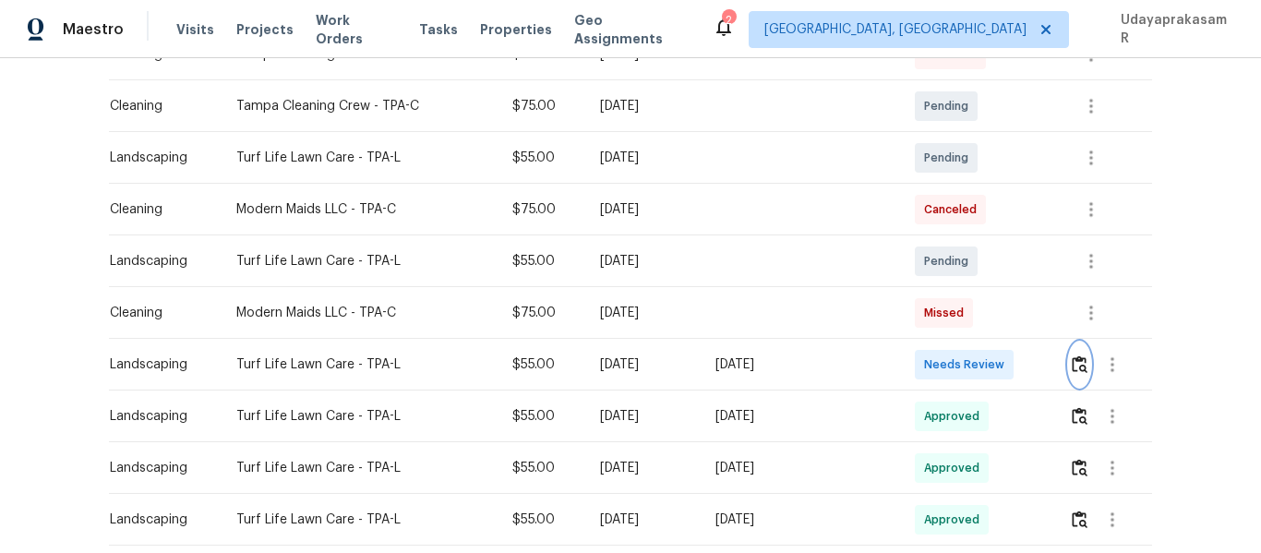
click at [1076, 367] on img "button" at bounding box center [1080, 364] width 16 height 18
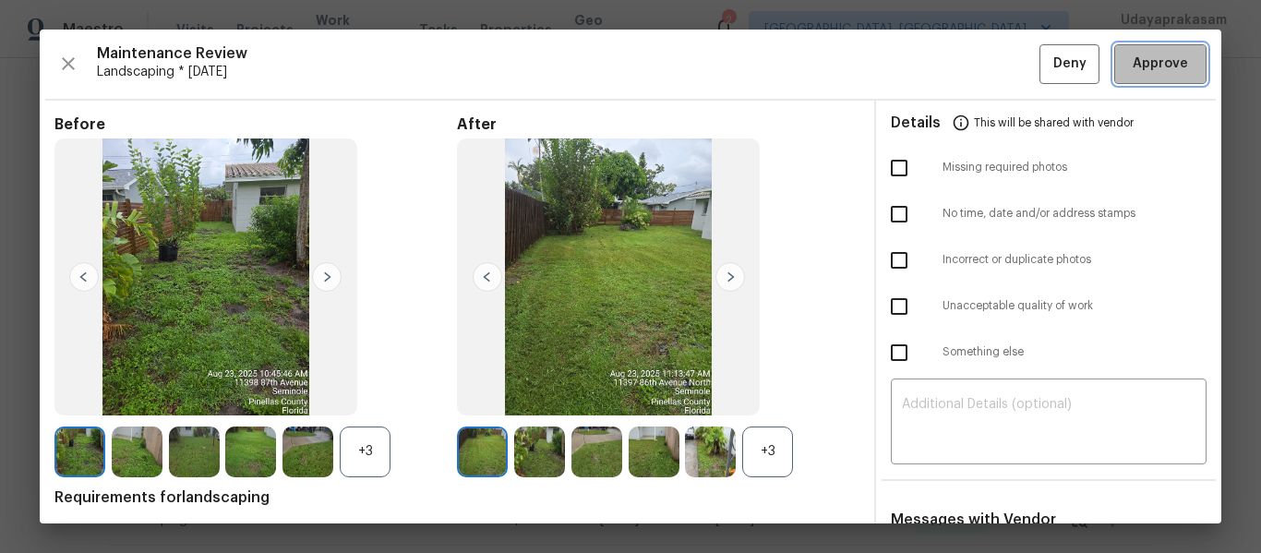
click at [1133, 63] on span "Approve" at bounding box center [1160, 64] width 55 height 23
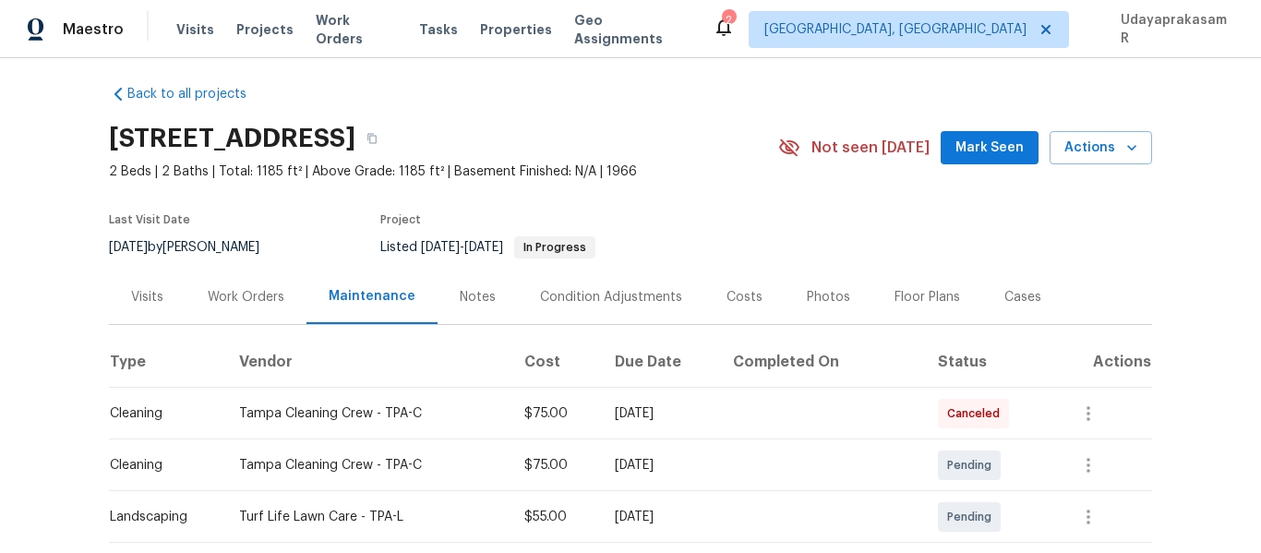
scroll to position [0, 0]
